Goal: Task Accomplishment & Management: Manage account settings

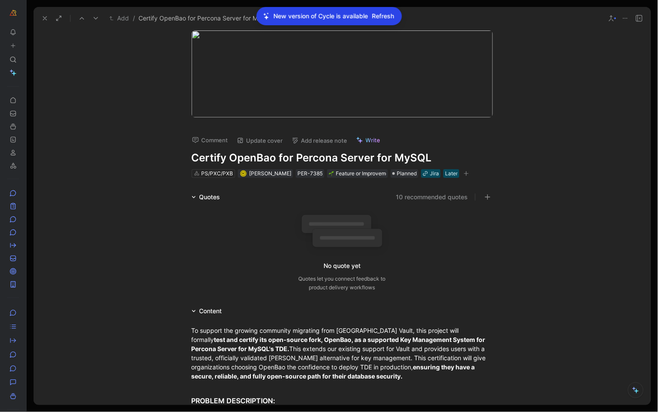
click at [47, 20] on icon at bounding box center [44, 18] width 7 height 7
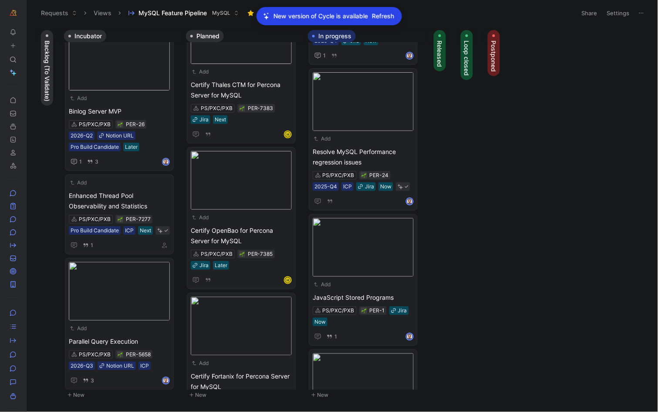
scroll to position [16, 0]
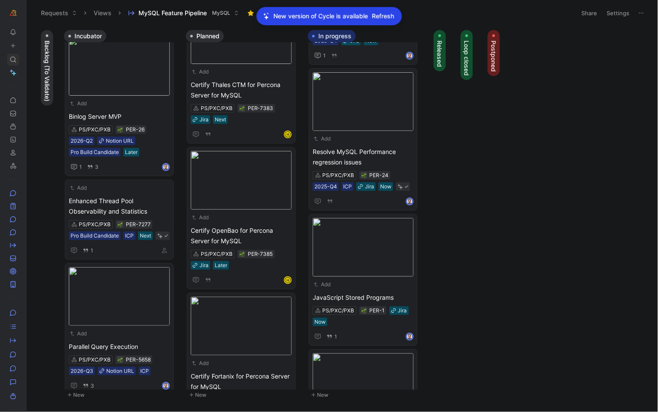
click at [17, 57] on div at bounding box center [13, 60] width 12 height 12
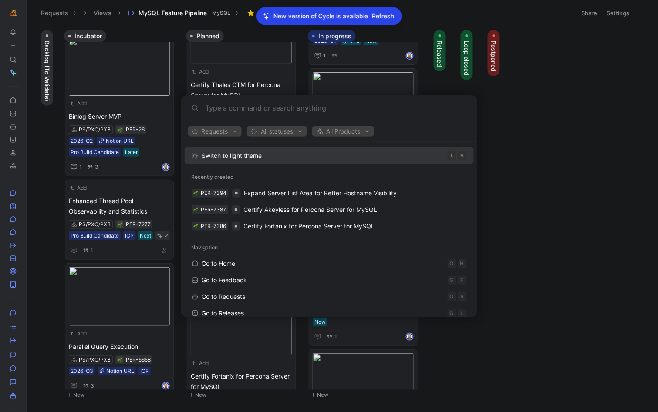
click at [15, 34] on body "To pick up a draggable item, press the space bar. While dragging, use the arrow…" at bounding box center [329, 206] width 658 height 412
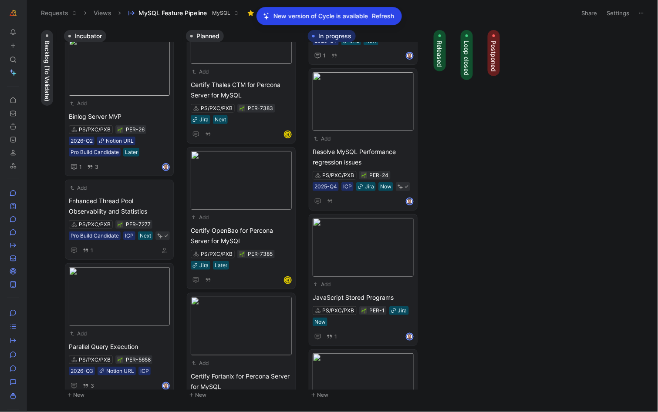
click at [27, 10] on icon at bounding box center [28, 13] width 7 height 7
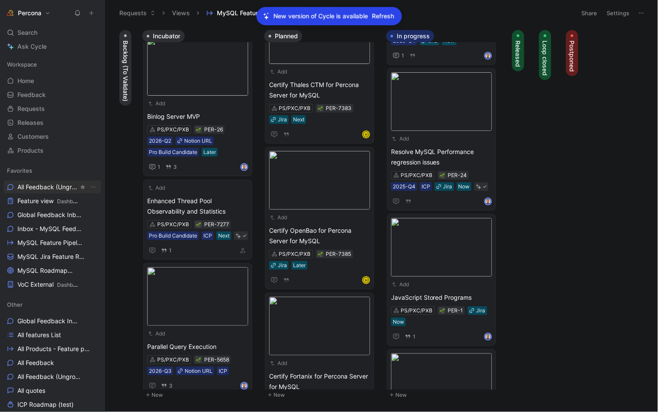
click at [39, 189] on span "All Feedback (Ungrouped) Other" at bounding box center [47, 187] width 61 height 9
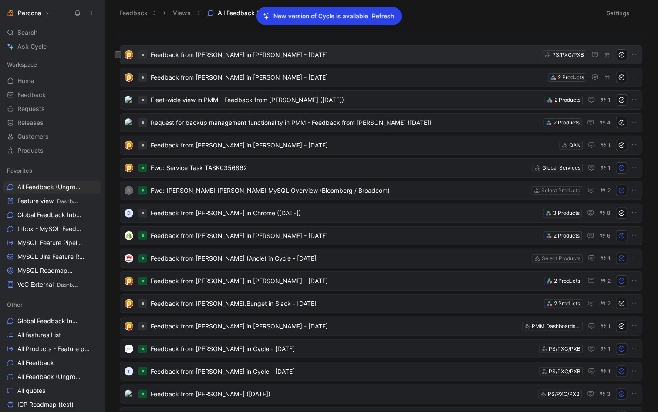
click at [204, 56] on span "Feedback from [PERSON_NAME] in [PERSON_NAME] - [DATE]" at bounding box center [345, 55] width 388 height 10
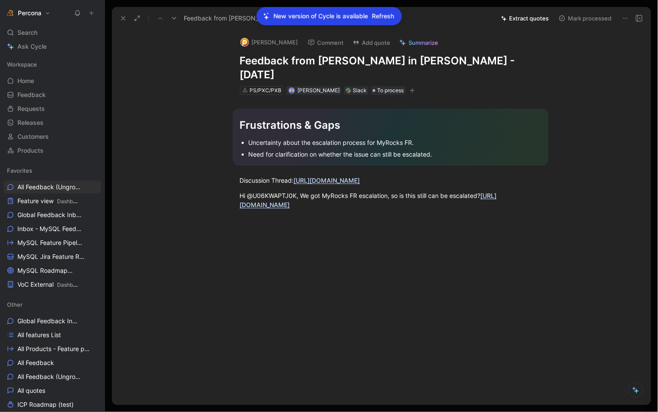
click at [525, 18] on button "Extract quotes" at bounding box center [525, 18] width 56 height 12
click at [353, 234] on div at bounding box center [390, 296] width 520 height 124
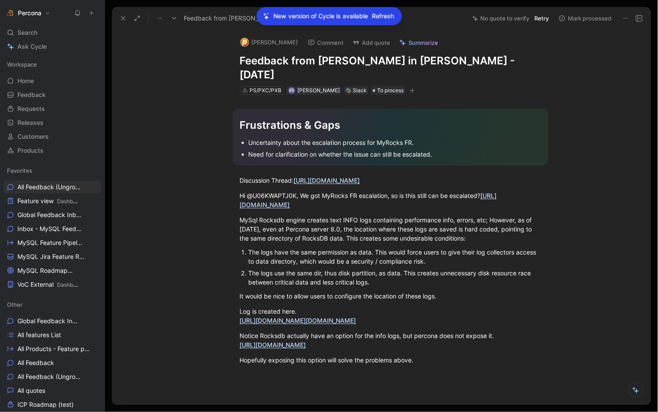
click at [538, 17] on button "Retry" at bounding box center [542, 18] width 22 height 12
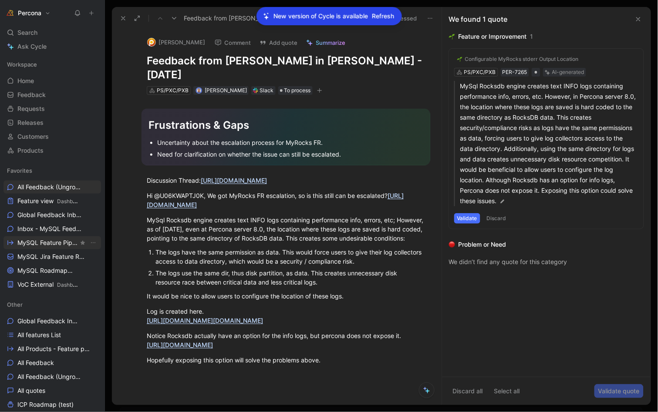
click at [60, 239] on span "MySQL Feature Pipeline MySQL" at bounding box center [47, 243] width 61 height 9
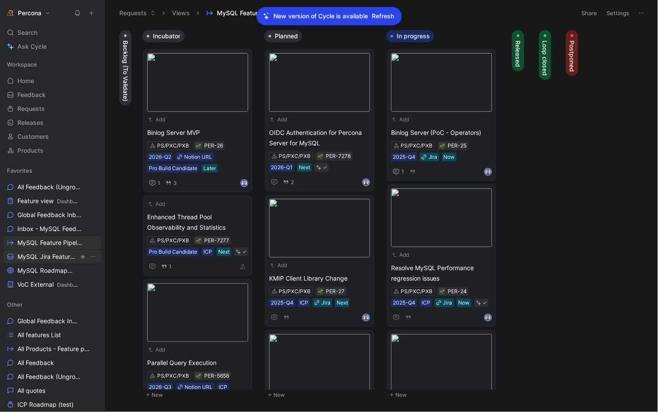
click at [43, 257] on span "MySQL Jira Feature Requests MySQL" at bounding box center [47, 257] width 61 height 9
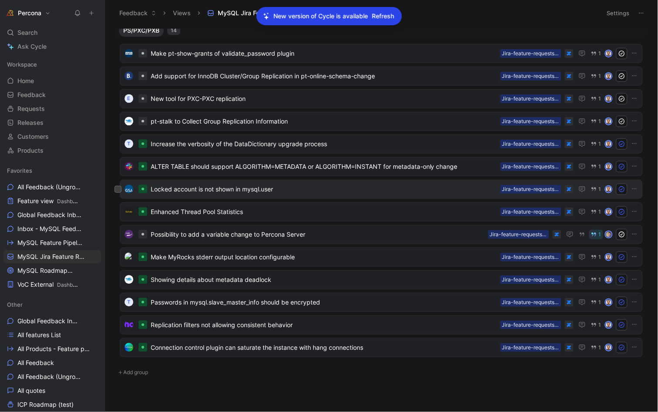
scroll to position [448, 0]
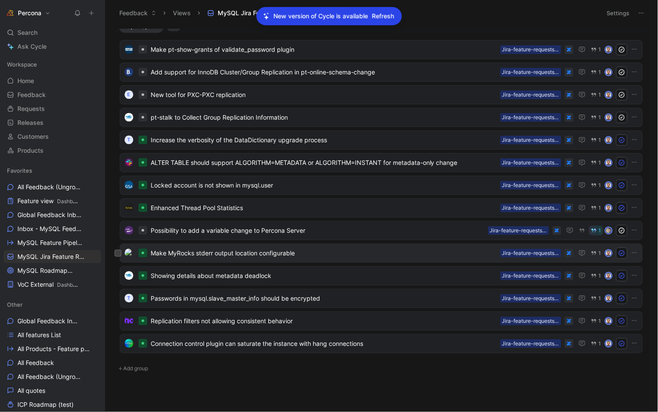
click at [231, 250] on span "Make MyRocks stderr output location configurable" at bounding box center [324, 253] width 346 height 10
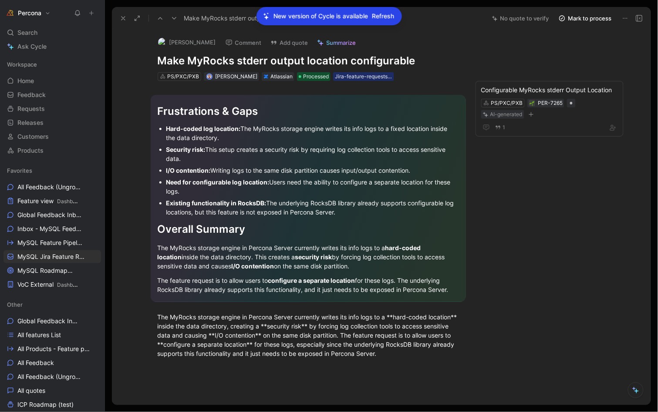
click at [247, 61] on h1 "Make MyRocks stderr output location configurable" at bounding box center [308, 61] width 301 height 14
copy h1 "stderr"
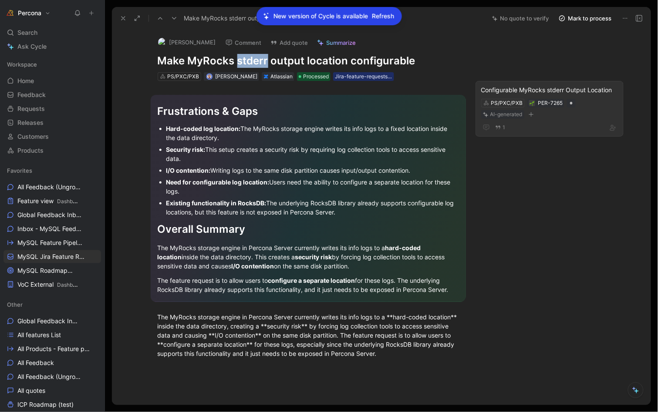
click at [576, 94] on div "Configurable MyRocks stderr Output Location" at bounding box center [549, 90] width 137 height 10
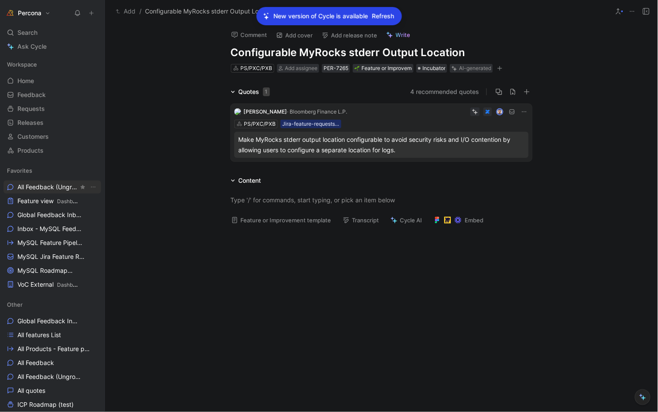
click at [39, 189] on span "All Feedback (Ungrouped) Other" at bounding box center [47, 187] width 61 height 9
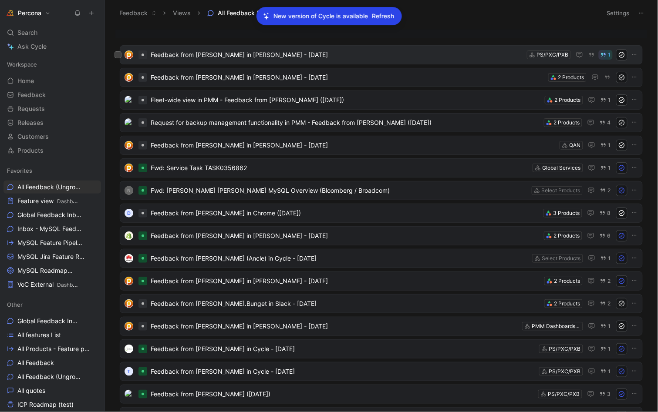
click at [243, 58] on span "Feedback from [PERSON_NAME] in [PERSON_NAME] - [DATE]" at bounding box center [337, 55] width 373 height 10
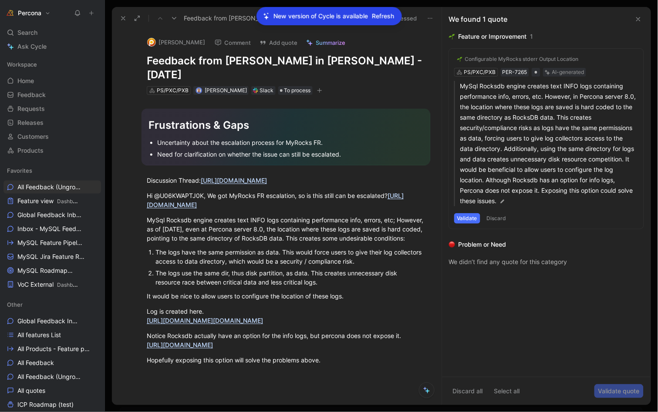
click at [467, 213] on button "Validate" at bounding box center [467, 218] width 26 height 10
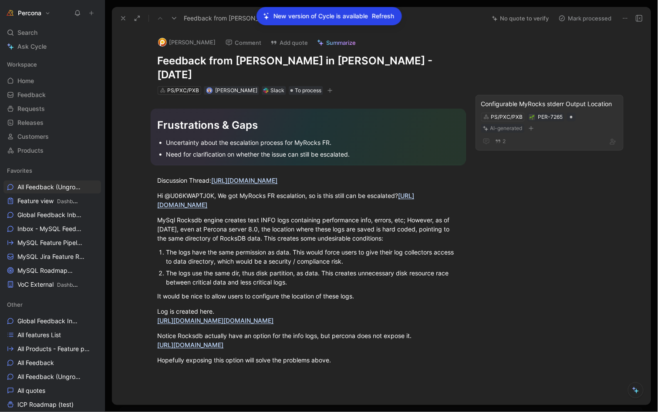
click at [572, 99] on div "Configurable MyRocks stderr Output Location" at bounding box center [549, 104] width 137 height 10
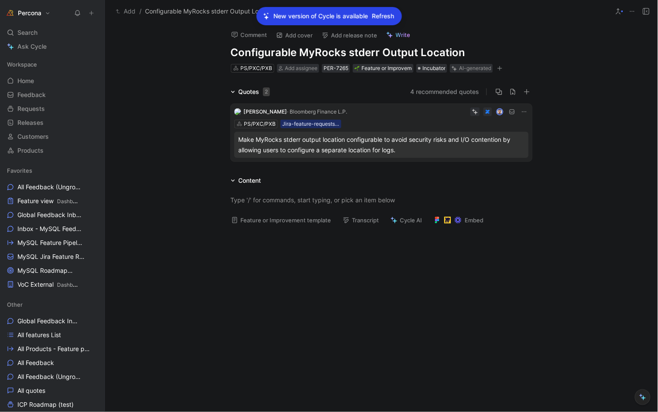
click at [314, 143] on div "Make MyRocks stderr output location configurable to avoid security risks and I/…" at bounding box center [382, 145] width 286 height 21
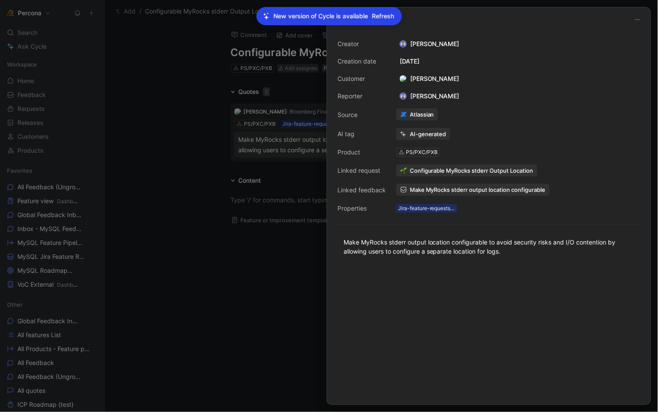
click at [187, 129] on div at bounding box center [329, 206] width 658 height 412
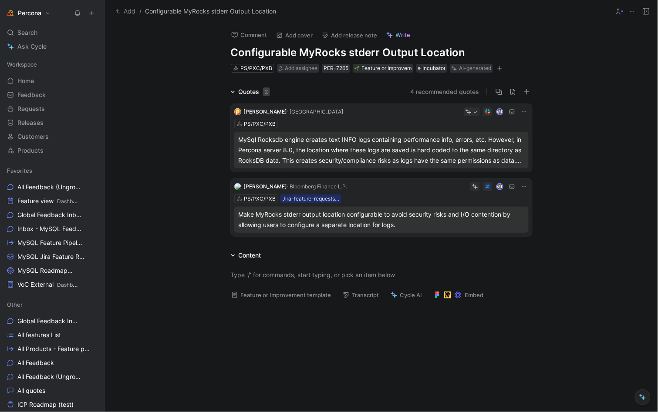
click at [291, 113] on span "· [GEOGRAPHIC_DATA]" at bounding box center [315, 111] width 56 height 7
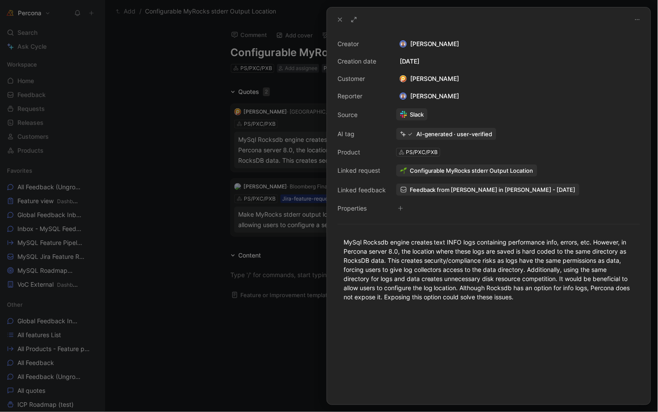
click at [437, 79] on div "[PERSON_NAME]" at bounding box center [429, 79] width 67 height 10
click at [415, 77] on div "[PERSON_NAME]" at bounding box center [429, 79] width 67 height 10
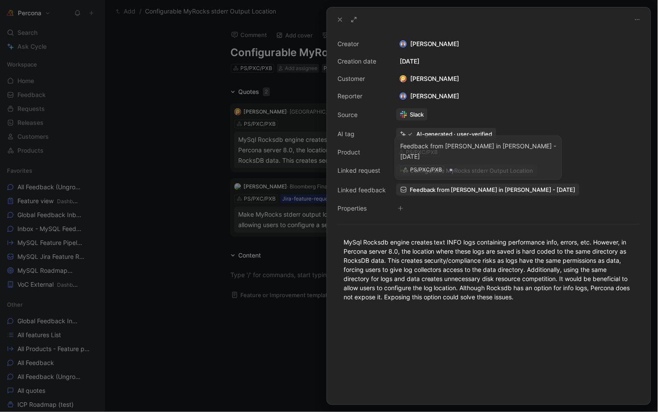
click at [435, 191] on span "Feedback from [PERSON_NAME] in [PERSON_NAME] - [DATE]" at bounding box center [493, 190] width 166 height 8
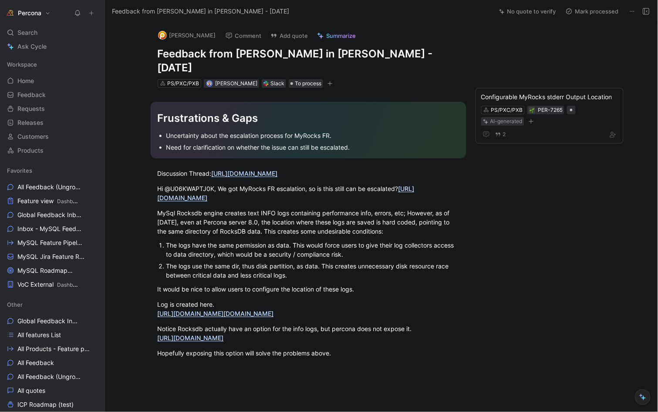
click at [176, 34] on button "[PERSON_NAME]" at bounding box center [187, 35] width 66 height 13
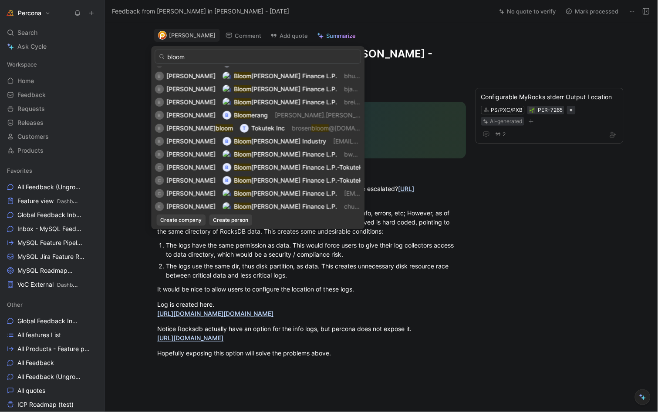
scroll to position [236, 0]
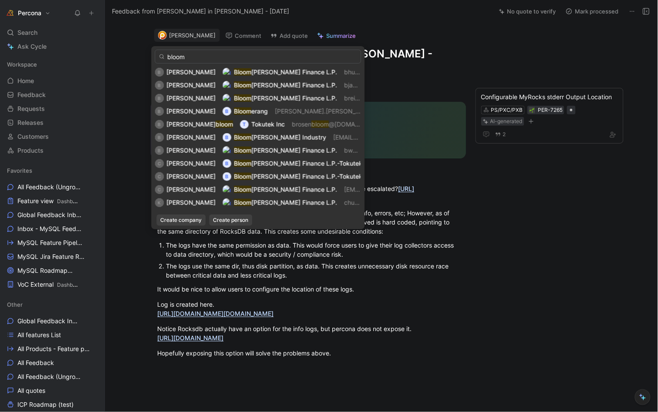
type input "bloom"
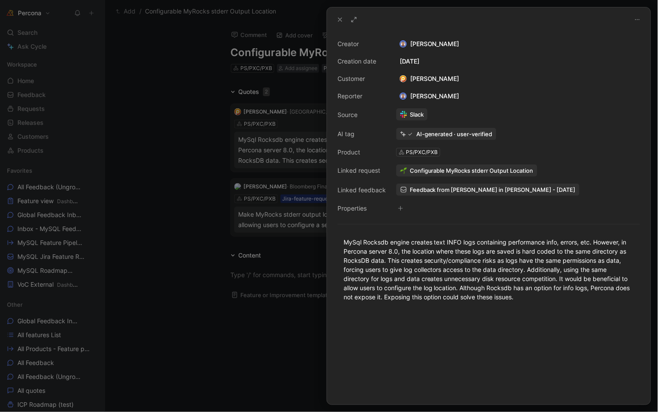
click at [426, 187] on span "Feedback from [PERSON_NAME] in [PERSON_NAME] - [DATE]" at bounding box center [493, 190] width 166 height 8
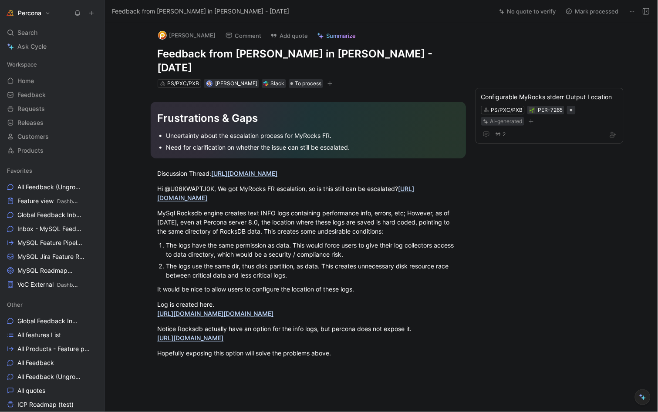
click at [182, 38] on button "[PERSON_NAME]" at bounding box center [187, 35] width 66 height 13
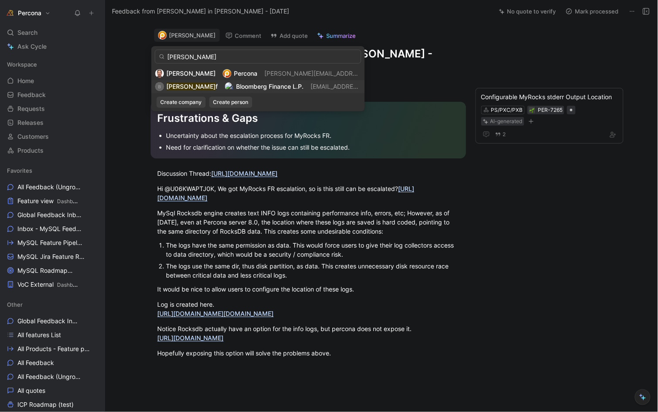
type input "[PERSON_NAME]"
click at [225, 89] on img at bounding box center [229, 86] width 9 height 9
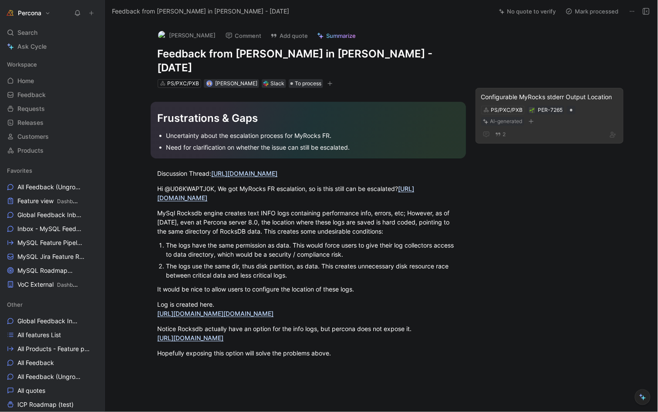
click at [588, 92] on div "Configurable MyRocks stderr Output Location" at bounding box center [549, 97] width 137 height 10
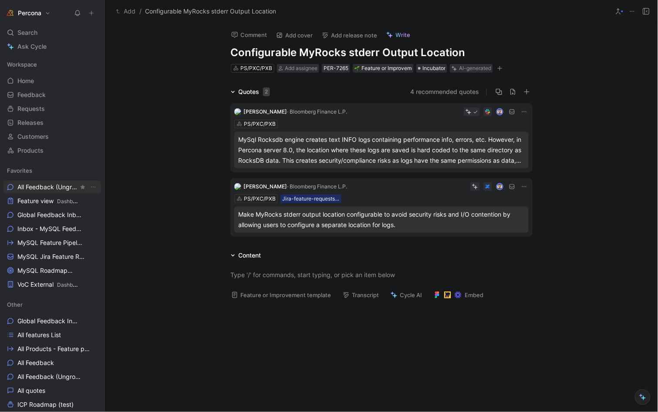
click at [48, 184] on span "All Feedback (Ungrouped) Other" at bounding box center [47, 187] width 61 height 9
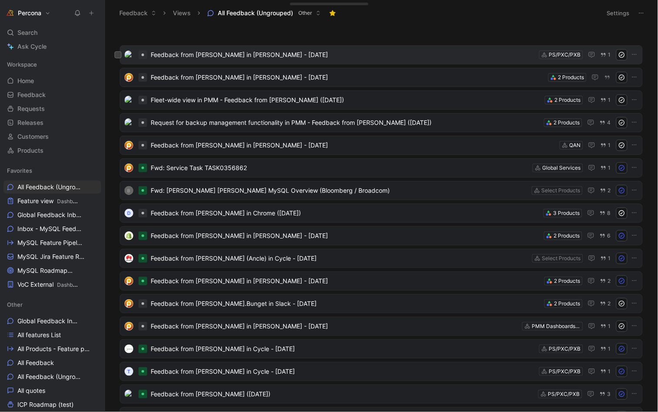
click at [203, 56] on span "Feedback from [PERSON_NAME] in [PERSON_NAME] - [DATE]" at bounding box center [343, 55] width 385 height 10
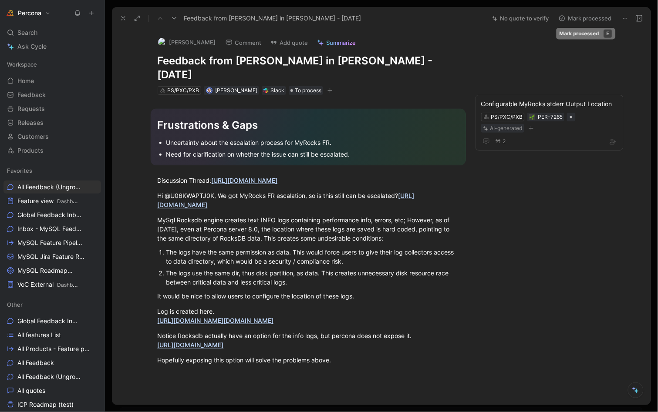
click at [584, 20] on button "Mark processed" at bounding box center [585, 18] width 61 height 12
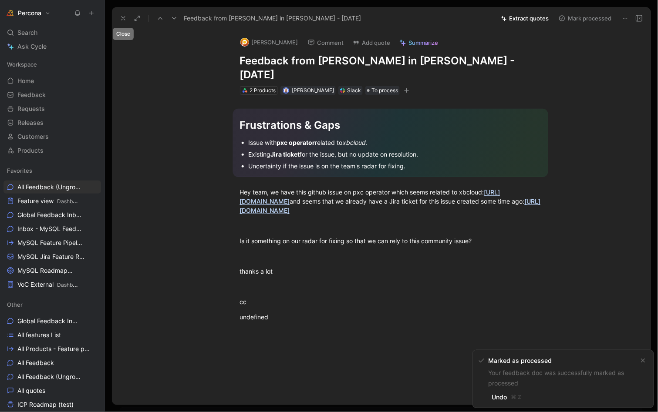
click at [122, 18] on icon at bounding box center [123, 18] width 7 height 7
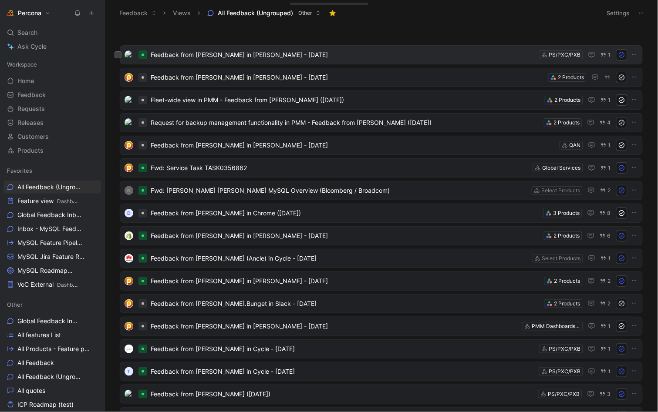
click at [186, 54] on span "Feedback from [PERSON_NAME] in [PERSON_NAME] - [DATE]" at bounding box center [343, 55] width 385 height 10
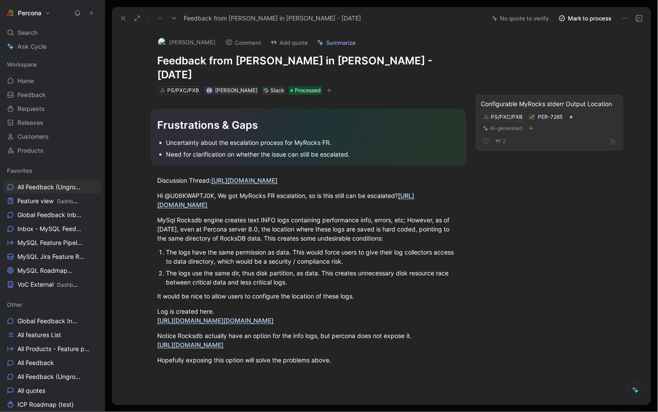
click at [546, 99] on div "Configurable MyRocks stderr Output Location" at bounding box center [549, 104] width 137 height 10
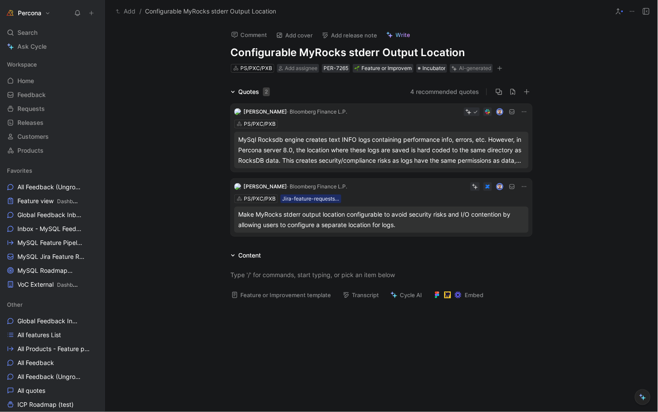
click at [400, 218] on div "Make MyRocks stderr output location configurable to avoid security risks and I/…" at bounding box center [382, 219] width 286 height 21
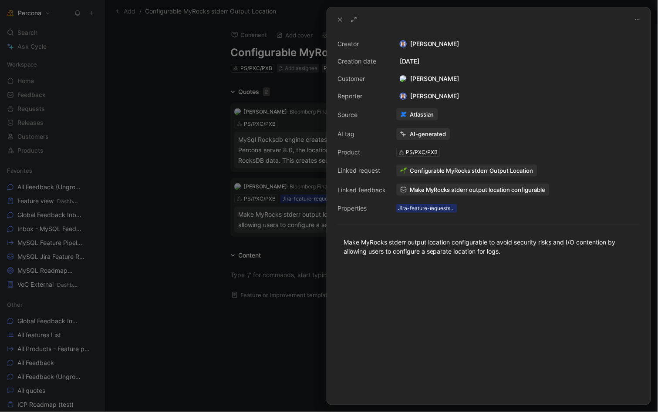
click at [436, 186] on span "Make MyRocks stderr output location configurable" at bounding box center [478, 190] width 136 height 8
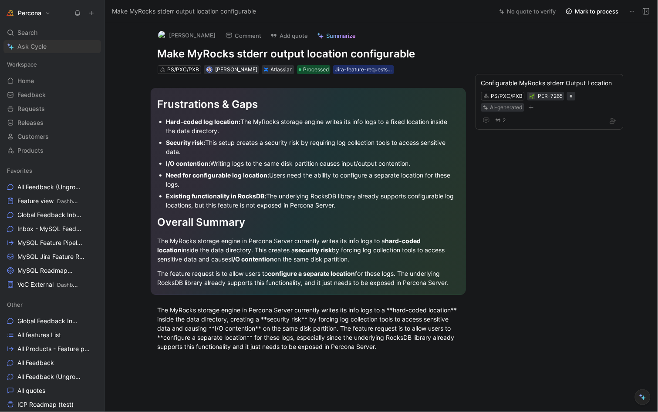
click at [542, 81] on div "Configurable MyRocks stderr Output Location" at bounding box center [549, 83] width 137 height 10
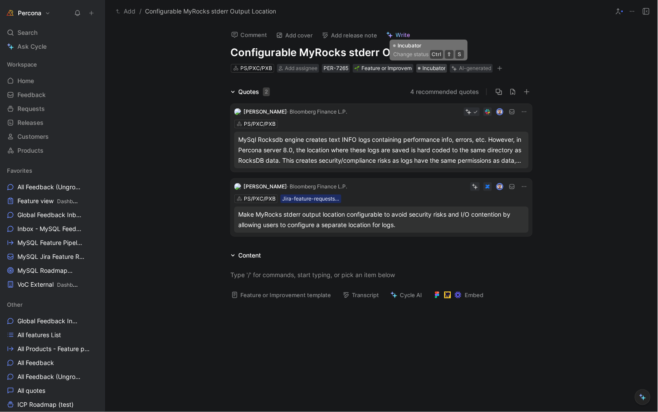
click at [435, 69] on span "Incubator" at bounding box center [433, 68] width 23 height 9
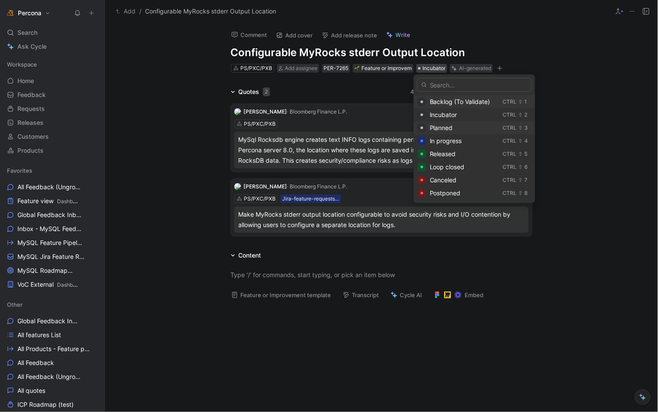
click at [442, 124] on span "Planned" at bounding box center [441, 127] width 23 height 7
